Goal: Navigation & Orientation: Find specific page/section

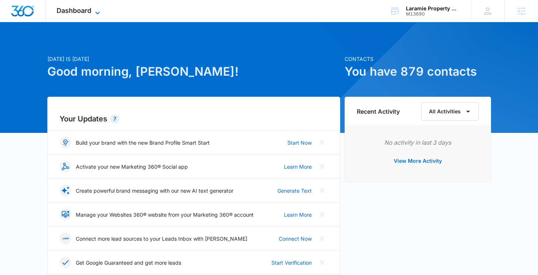
click at [75, 11] on span "Dashboard" at bounding box center [74, 11] width 35 height 8
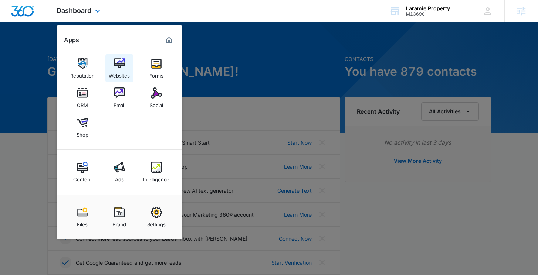
click at [129, 65] on link "Websites" at bounding box center [119, 68] width 28 height 28
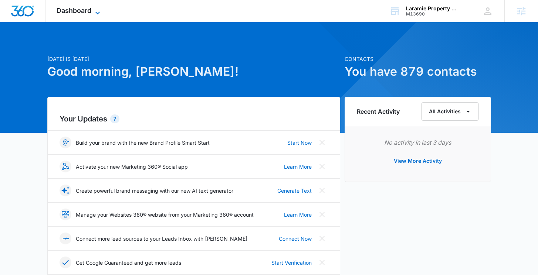
click at [63, 10] on span "Dashboard" at bounding box center [74, 11] width 35 height 8
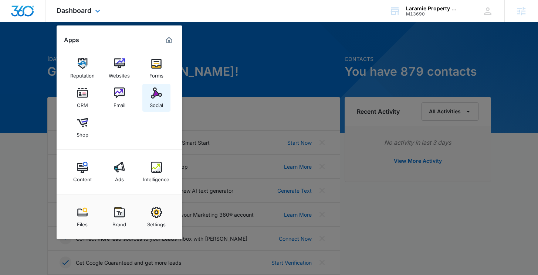
click at [158, 95] on img at bounding box center [156, 93] width 11 height 11
